Goal: Transaction & Acquisition: Purchase product/service

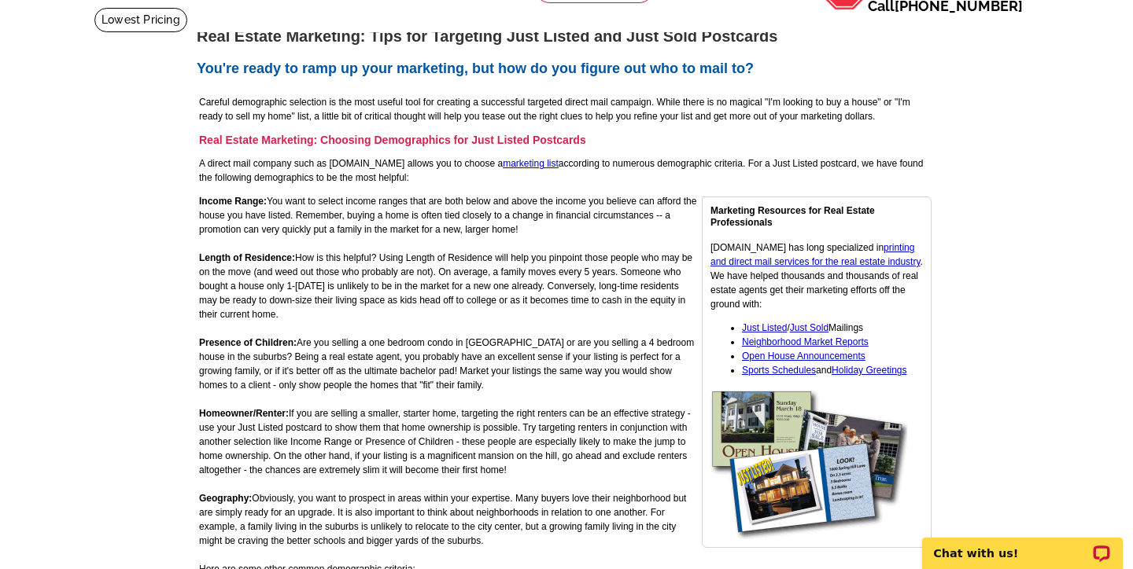
scroll to position [99, 0]
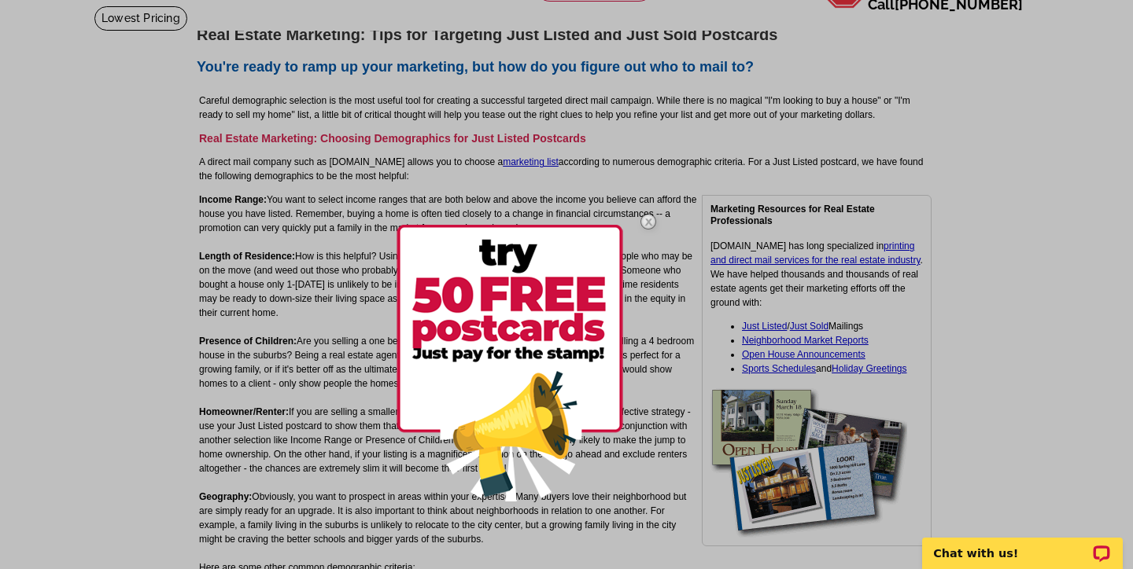
click at [650, 220] on img at bounding box center [648, 222] width 46 height 46
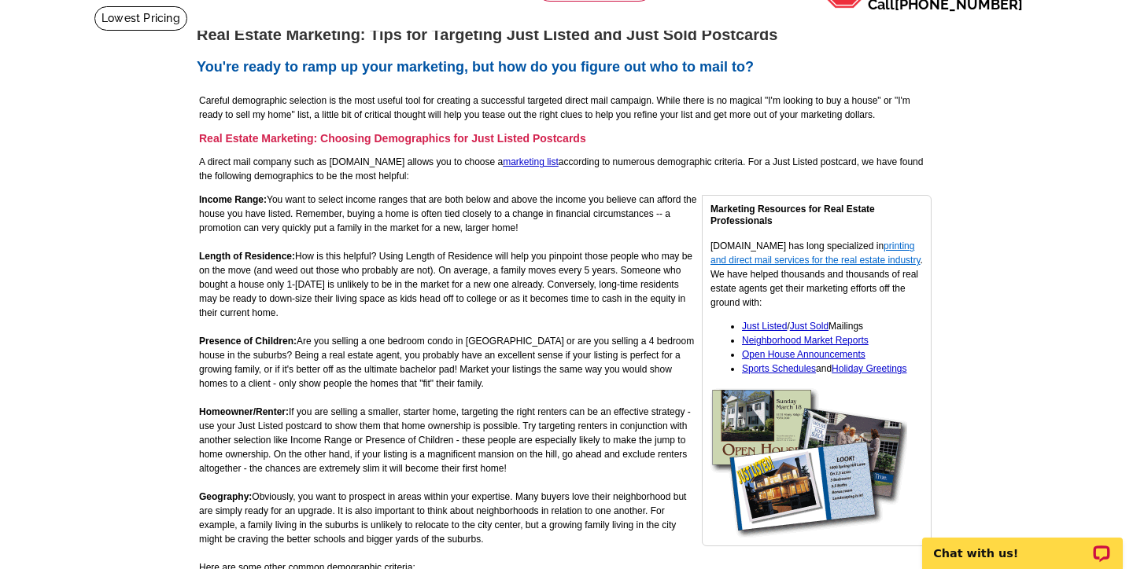
click at [772, 260] on link "printing and direct mail services for the real estate industry" at bounding box center [815, 253] width 210 height 25
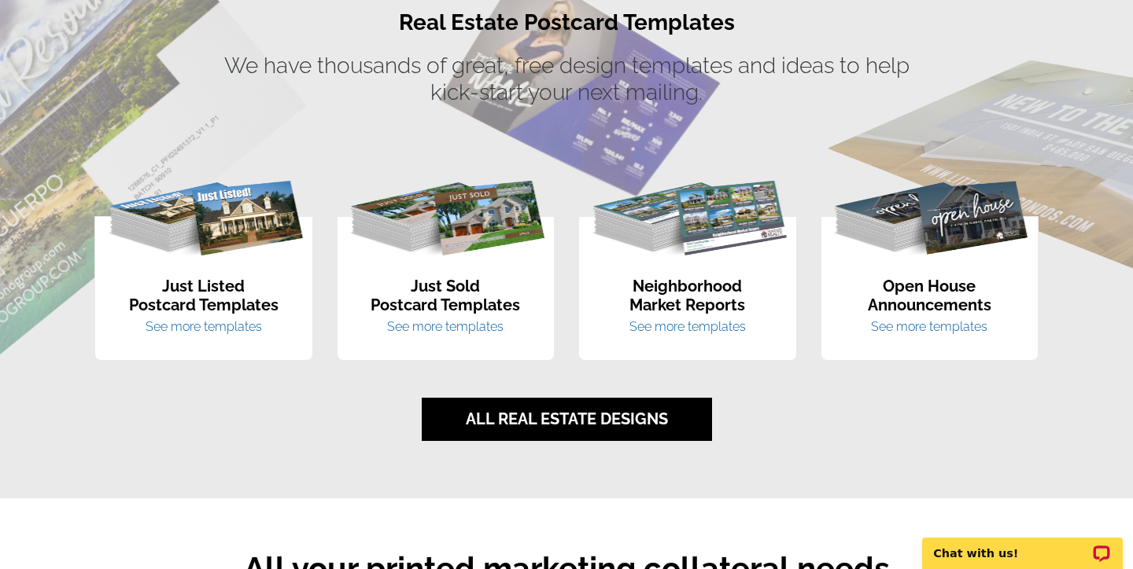
scroll to position [1012, 0]
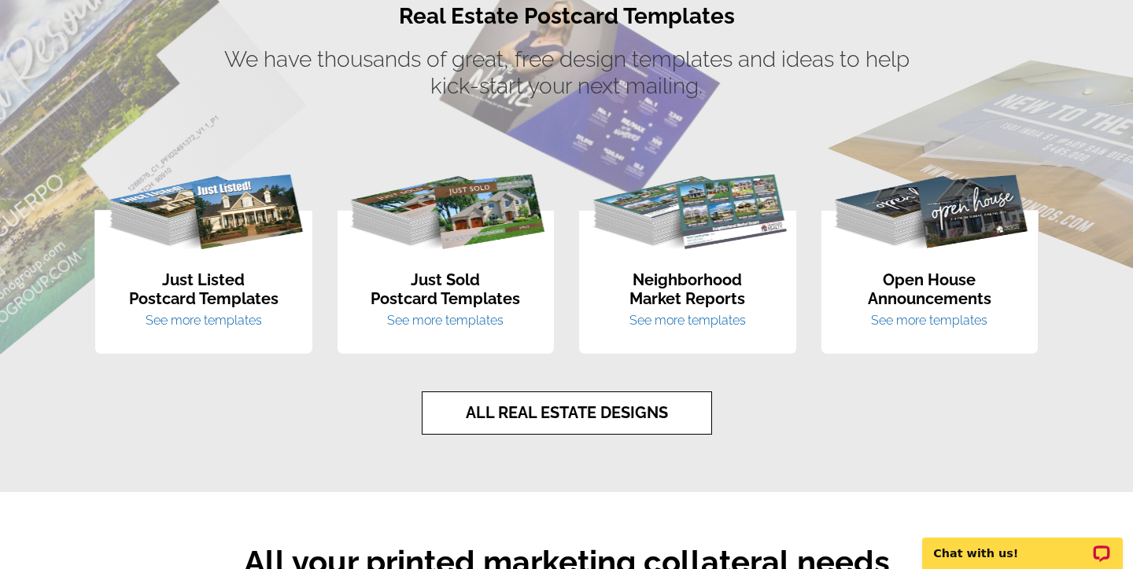
click at [585, 428] on link "ALL REAL ESTATE DESIGNS" at bounding box center [567, 413] width 290 height 43
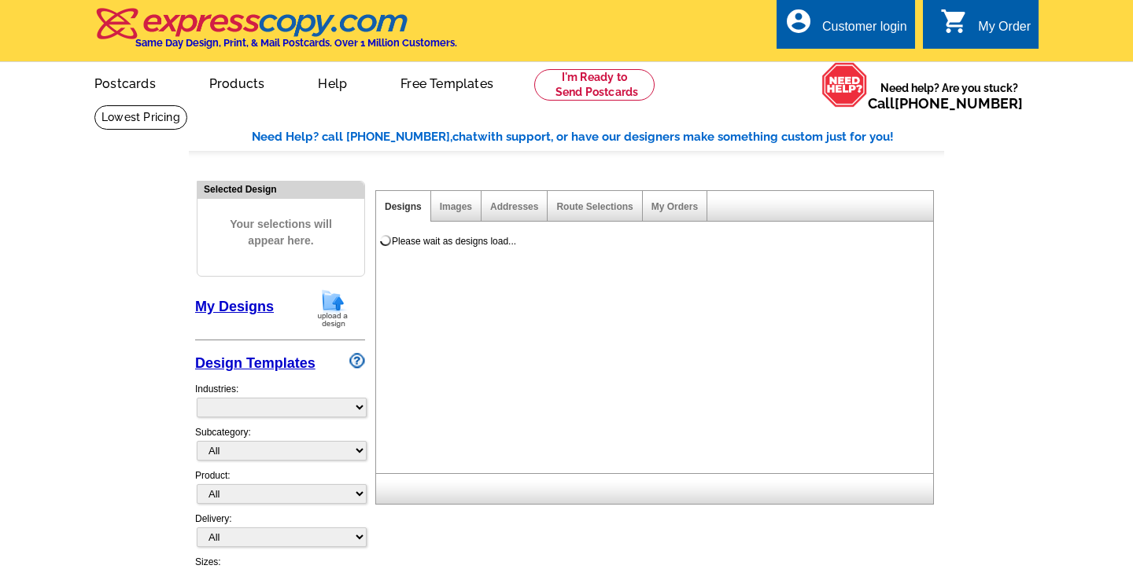
select select "785"
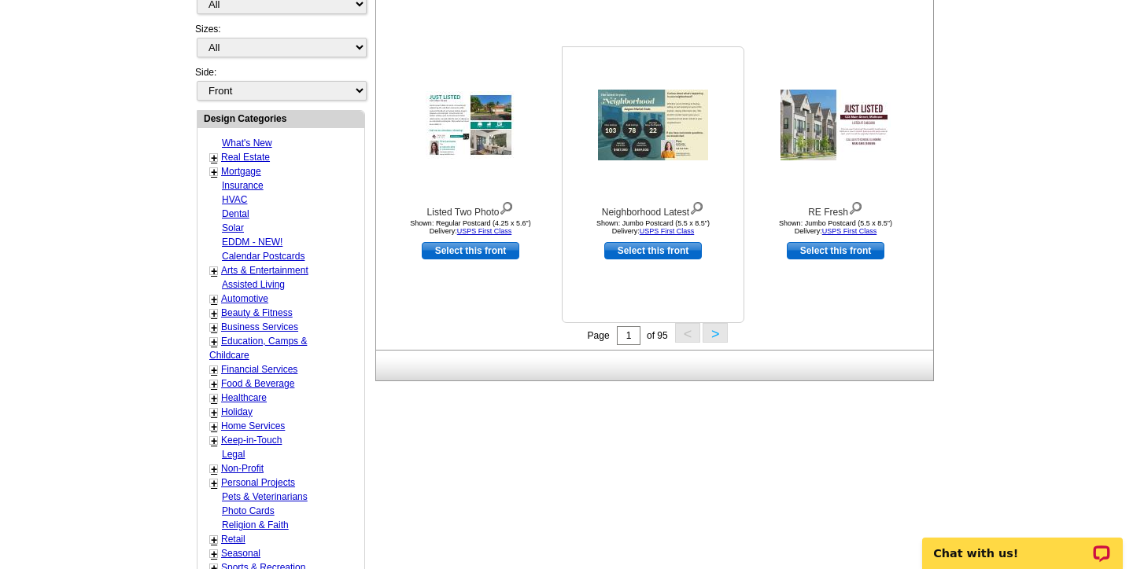
scroll to position [558, 0]
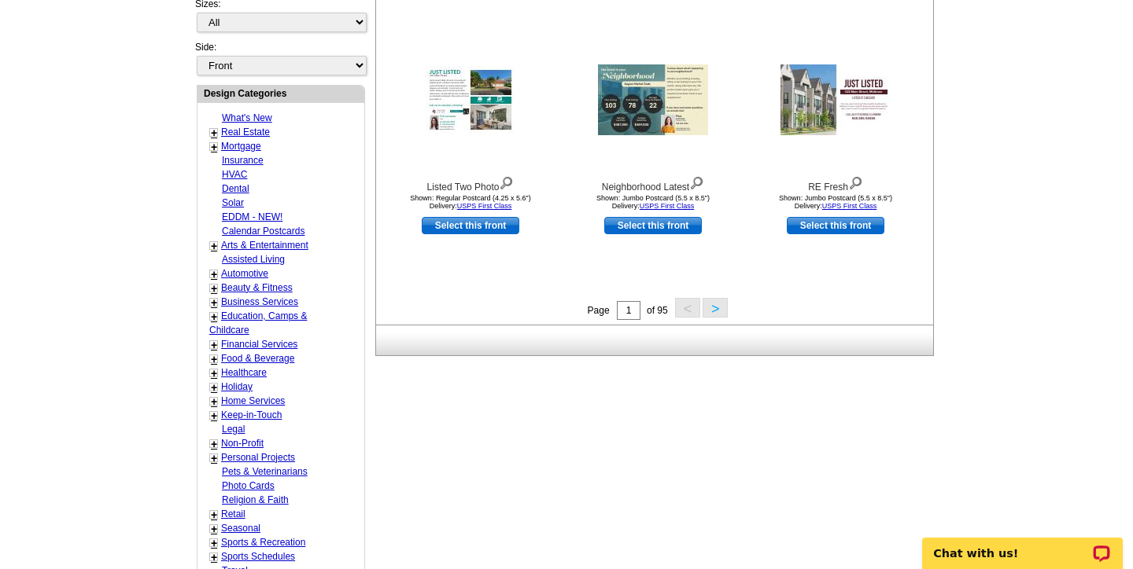
click at [715, 314] on button ">" at bounding box center [714, 308] width 25 height 20
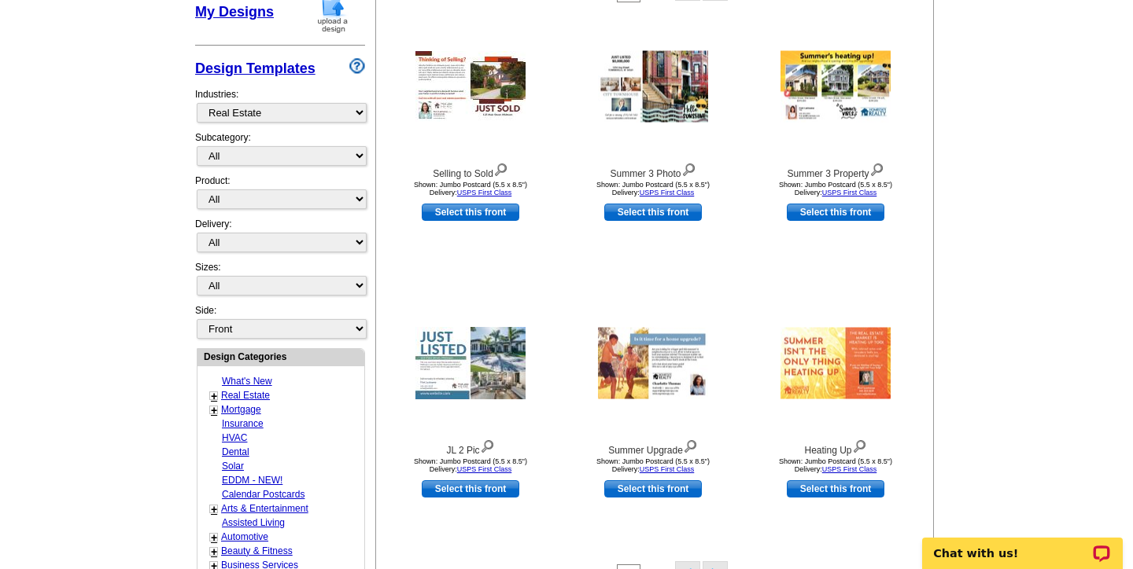
scroll to position [297, 0]
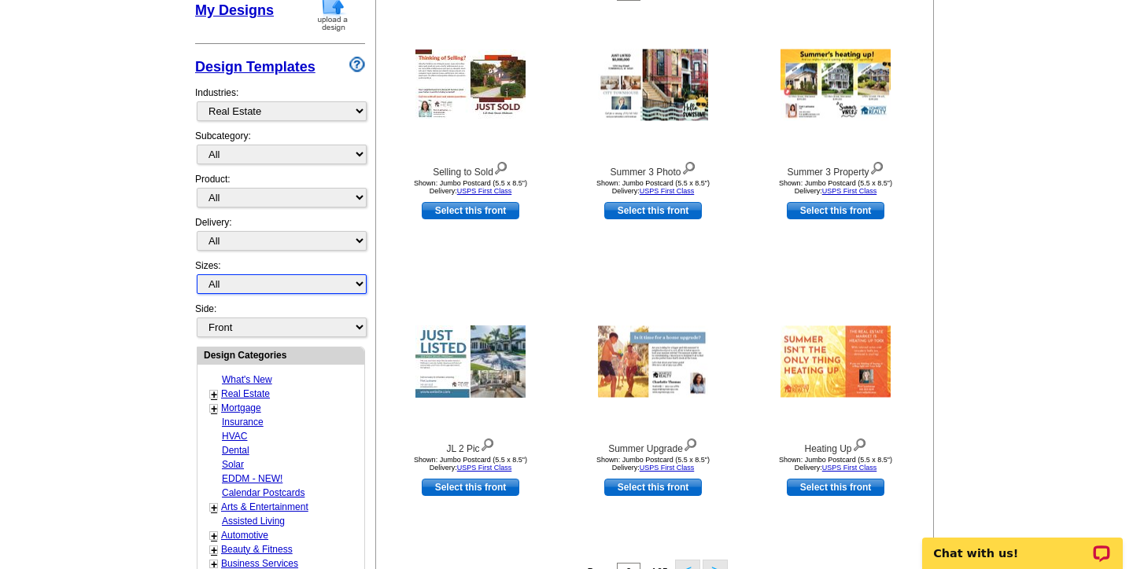
click at [246, 285] on select "All Jumbo Postcard (5.5" x 8.5") Regular Postcard (4.25" x 5.6") Panoramic Post…" at bounding box center [282, 285] width 170 height 20
select select "8"
click at [197, 275] on select "All Jumbo Postcard (5.5" x 8.5") Regular Postcard (4.25" x 5.6") Panoramic Post…" at bounding box center [282, 285] width 170 height 20
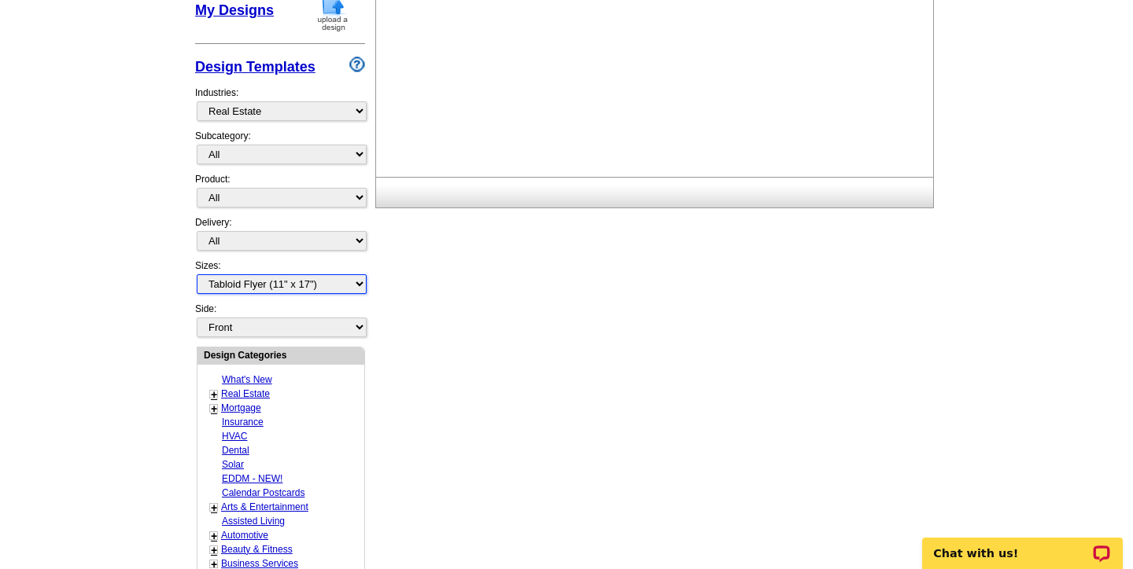
click at [259, 285] on select "All Jumbo Postcard (5.5" x 8.5") Regular Postcard (4.25" x 5.6") Panoramic Post…" at bounding box center [282, 285] width 170 height 20
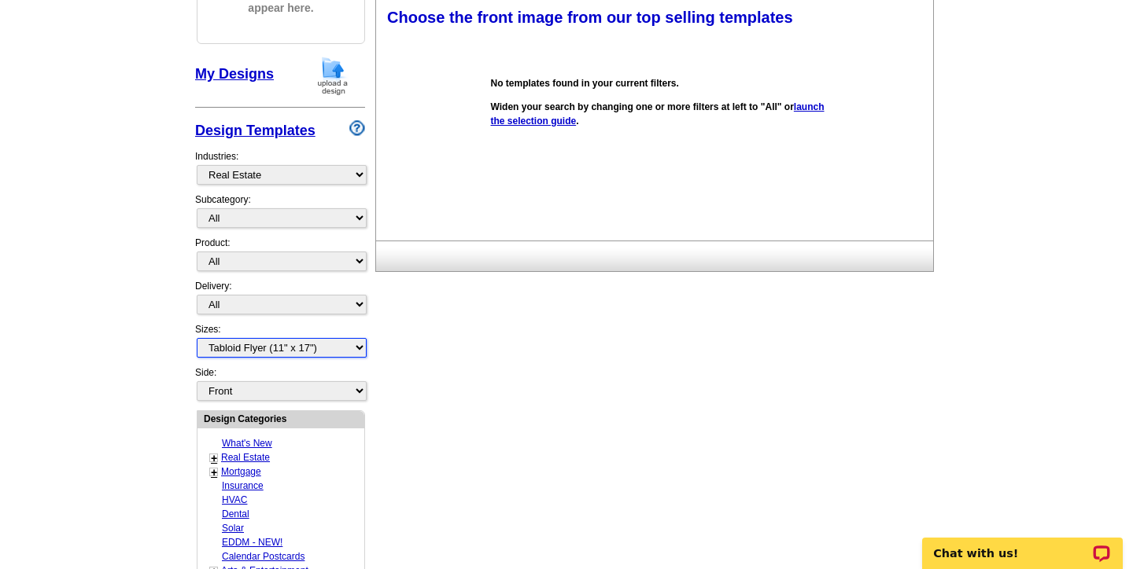
scroll to position [231, 0]
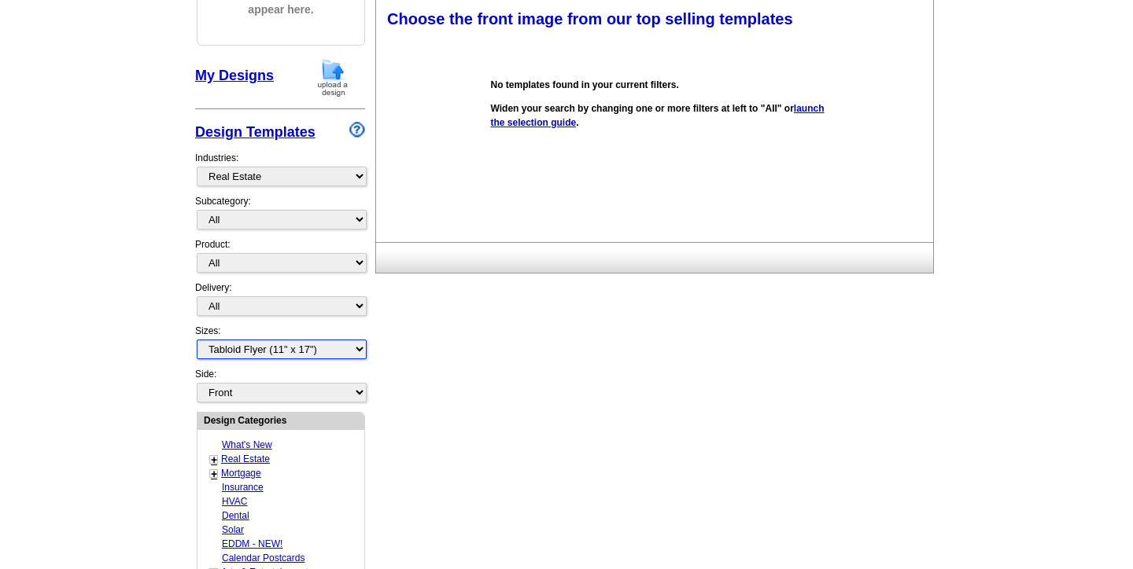
click at [197, 340] on select "All Jumbo Postcard (5.5" x 8.5") Regular Postcard (4.25" x 5.6") Panoramic Post…" at bounding box center [282, 350] width 170 height 20
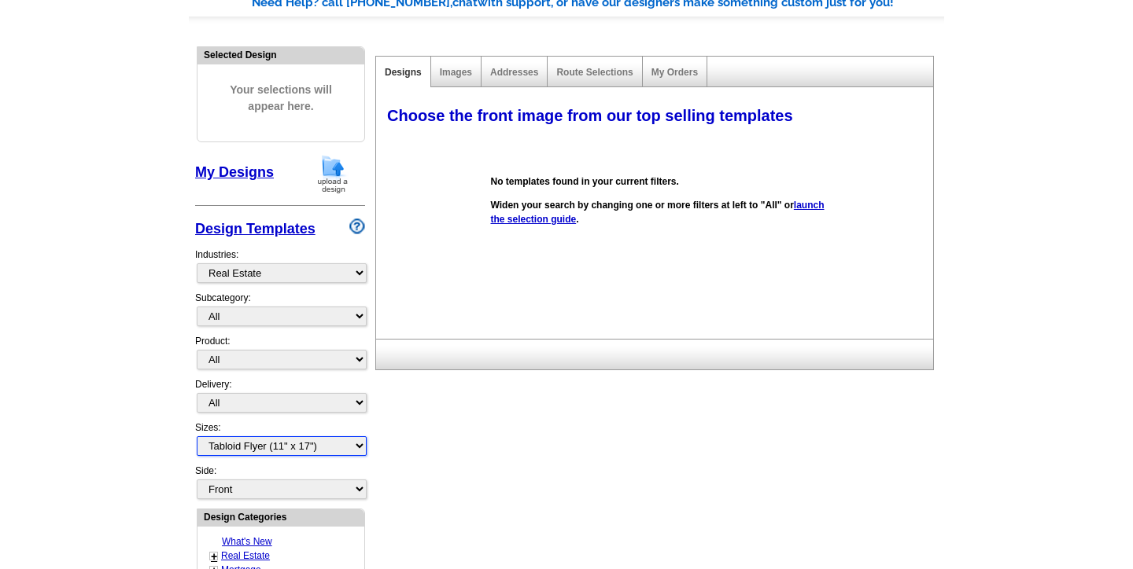
scroll to position [132, 0]
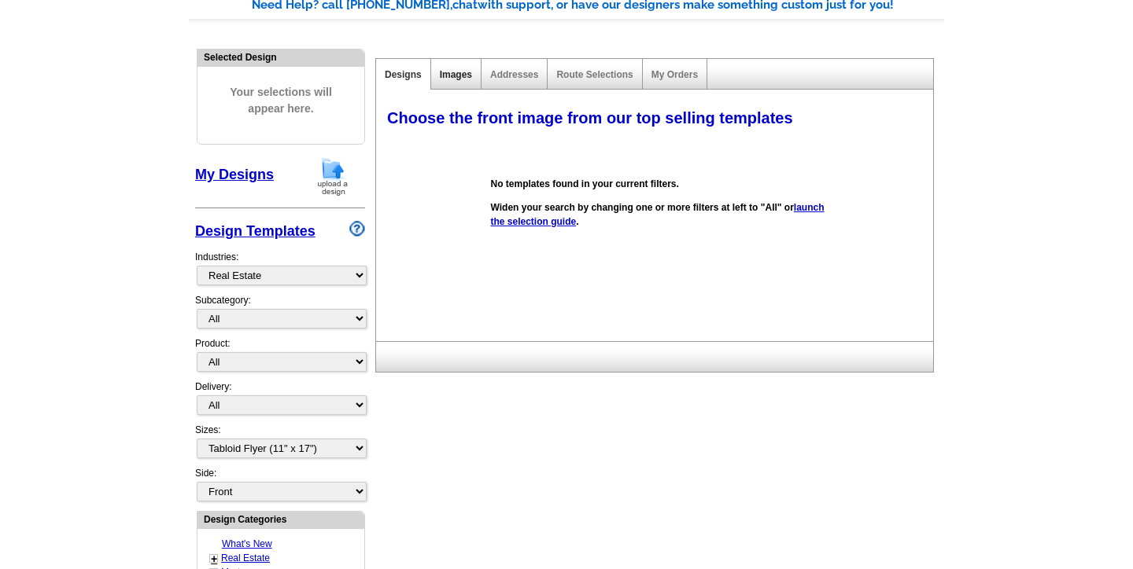
click at [460, 69] on link "Images" at bounding box center [456, 74] width 32 height 11
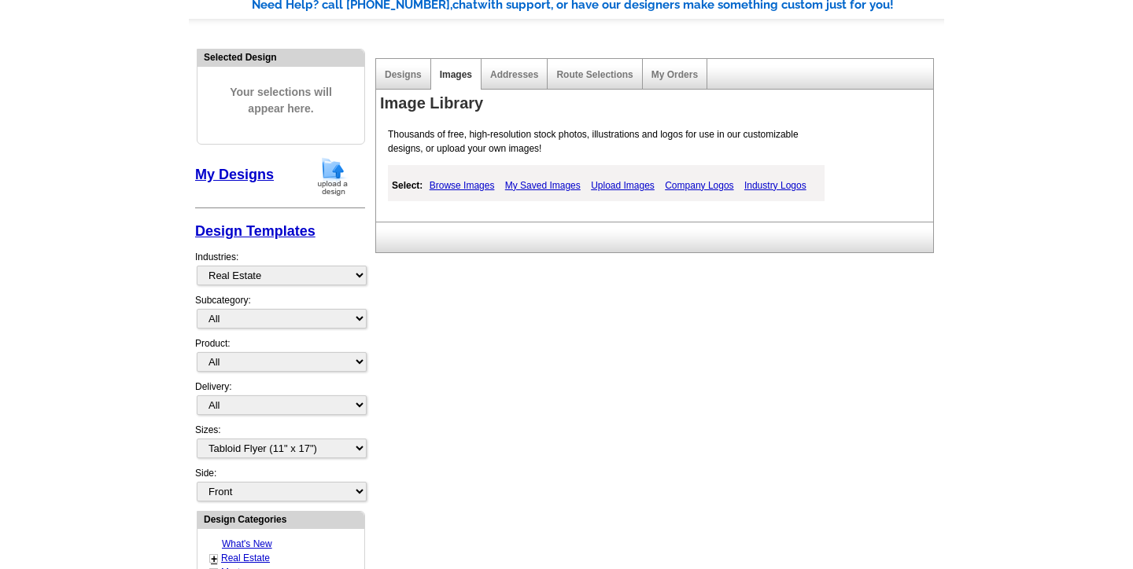
click at [628, 186] on link "Upload Images" at bounding box center [623, 185] width 72 height 19
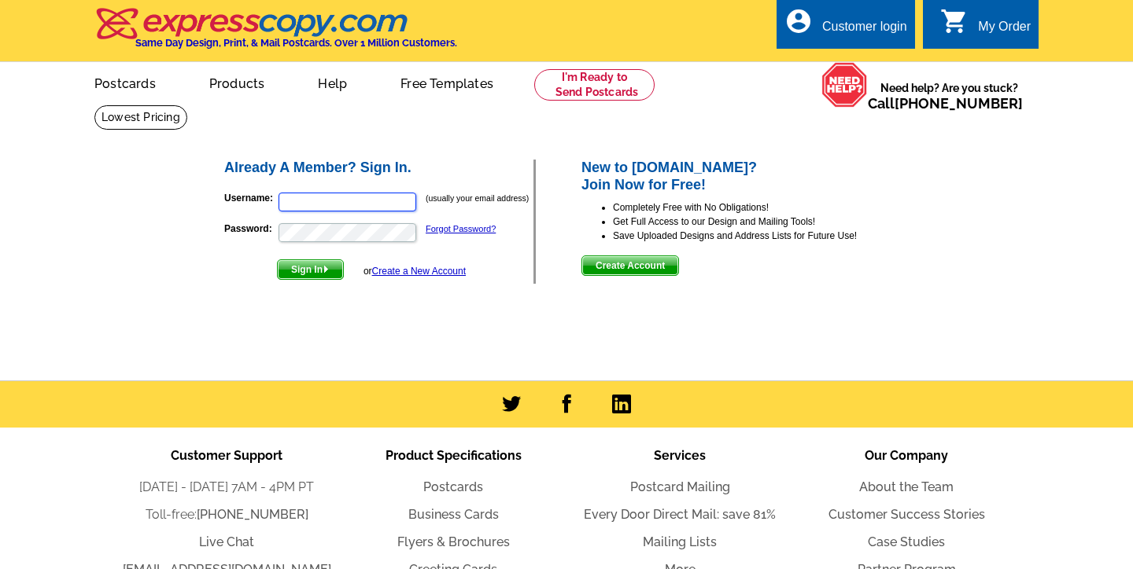
click at [363, 200] on input "Username:" at bounding box center [347, 202] width 138 height 19
type input "tammiecostello@gmail.com"
click at [323, 276] on span "Sign In" at bounding box center [310, 269] width 65 height 19
